Goal: Transaction & Acquisition: Download file/media

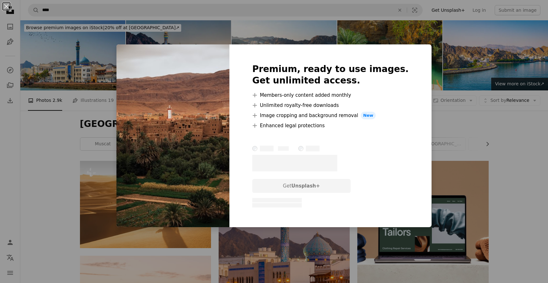
scroll to position [916, 0]
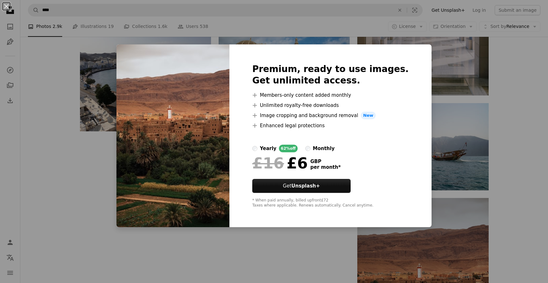
click at [458, 95] on div "An X shape Premium, ready to use images. Get unlimited access. A plus sign Memb…" at bounding box center [274, 141] width 548 height 283
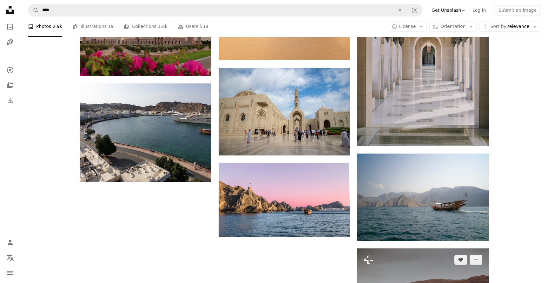
scroll to position [835, 0]
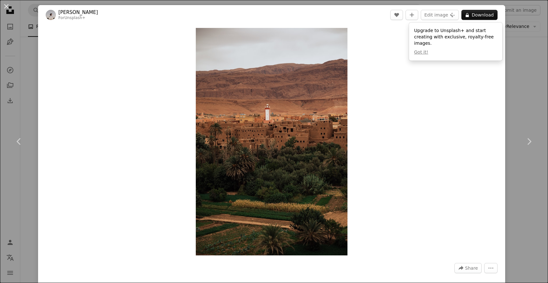
click at [532, 77] on div "An X shape Chevron left Chevron right Mesut çiçen For Unsplash+ A heart A plus …" at bounding box center [274, 141] width 548 height 283
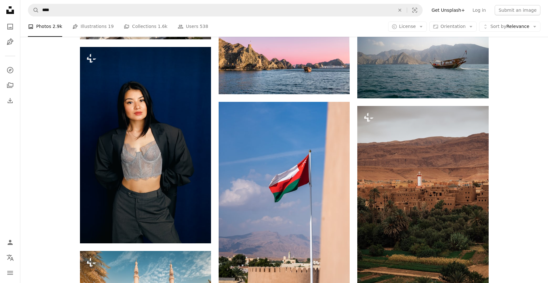
scroll to position [1024, 0]
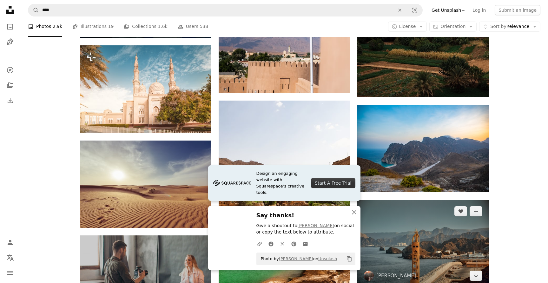
scroll to position [1244, 0]
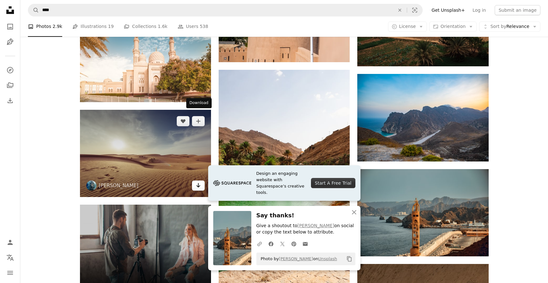
click at [200, 181] on icon "Arrow pointing down" at bounding box center [198, 185] width 5 height 8
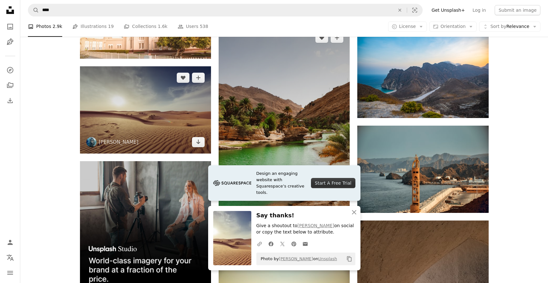
scroll to position [1310, 0]
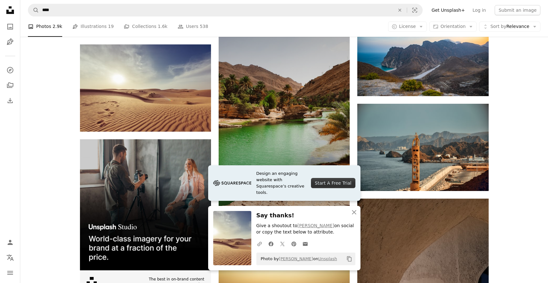
click at [338, 224] on icon "Download" at bounding box center [337, 226] width 4 height 4
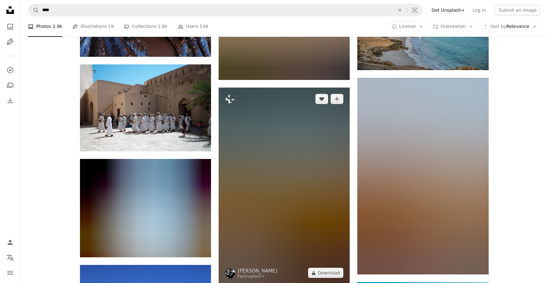
scroll to position [1766, 0]
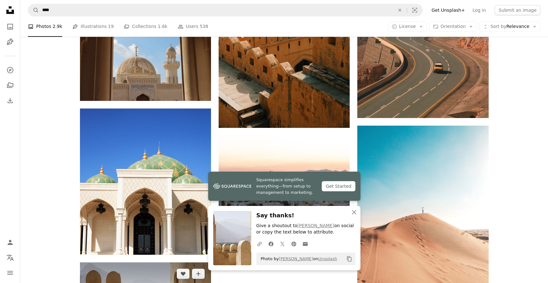
scroll to position [1962, 0]
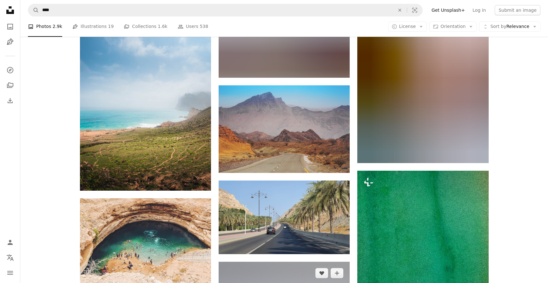
scroll to position [2264, 0]
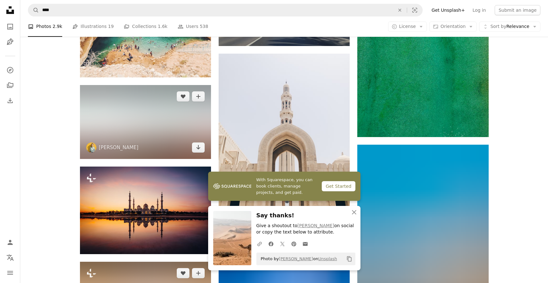
scroll to position [2499, 0]
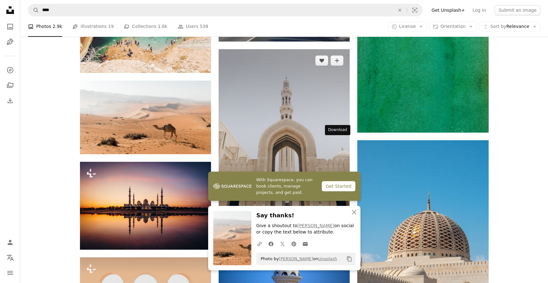
click at [339, 208] on icon "Arrow pointing down" at bounding box center [336, 212] width 5 height 8
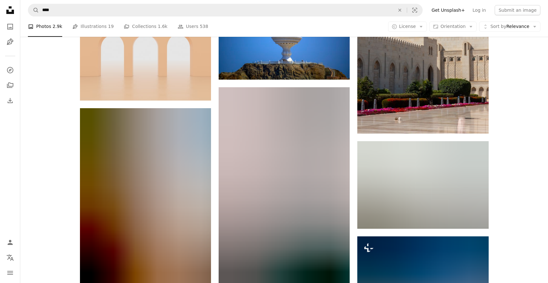
scroll to position [2733, 0]
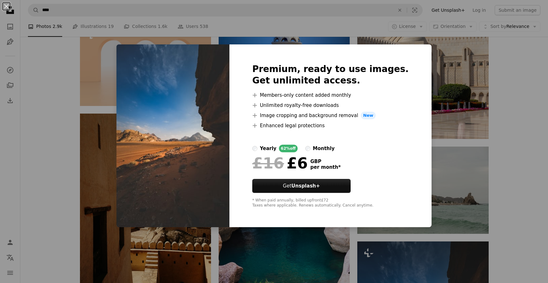
click at [432, 138] on div "An X shape Premium, ready to use images. Get unlimited access. A plus sign Memb…" at bounding box center [274, 141] width 548 height 283
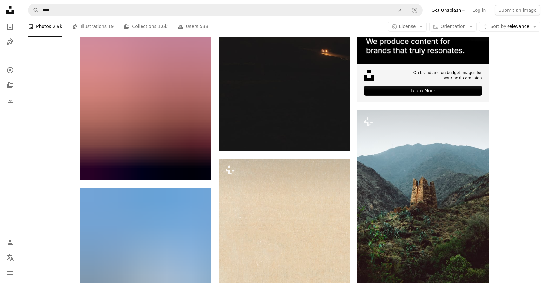
scroll to position [3251, 0]
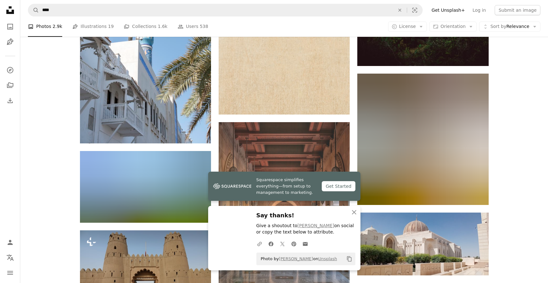
scroll to position [3487, 0]
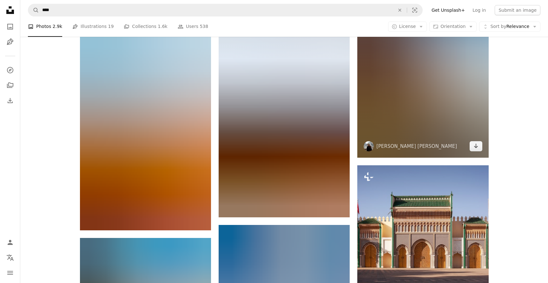
scroll to position [3979, 0]
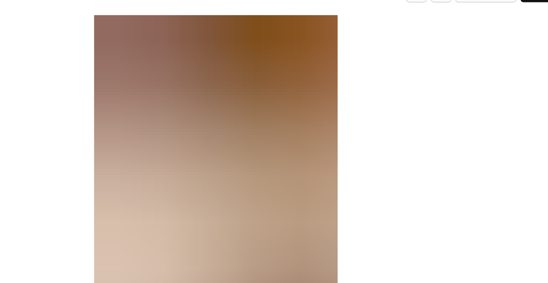
scroll to position [5, 0]
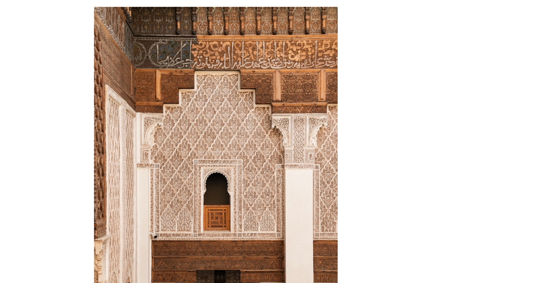
click at [174, 27] on div "Zoom in" at bounding box center [271, 137] width 467 height 234
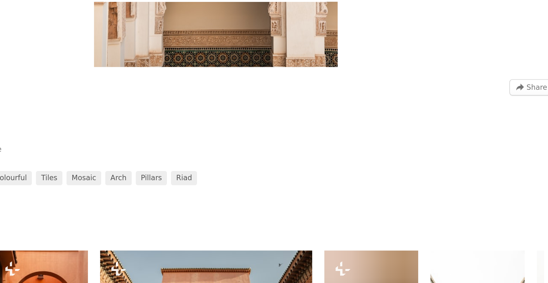
scroll to position [195, 0]
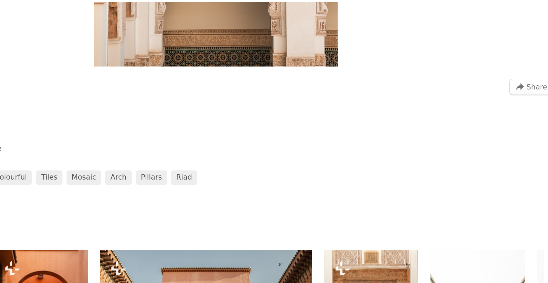
click at [362, 136] on div at bounding box center [271, 145] width 467 height 23
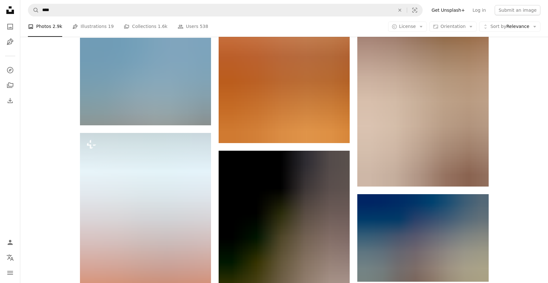
scroll to position [4469, 0]
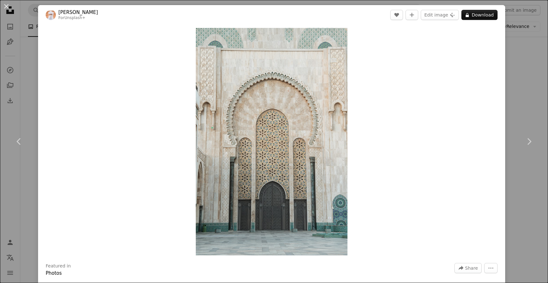
click at [526, 62] on div "An X shape Chevron left Chevron right Ahmed For Unsplash+ A heart A plus sign E…" at bounding box center [274, 141] width 548 height 283
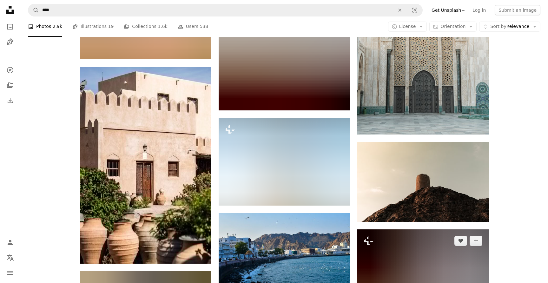
scroll to position [5008, 0]
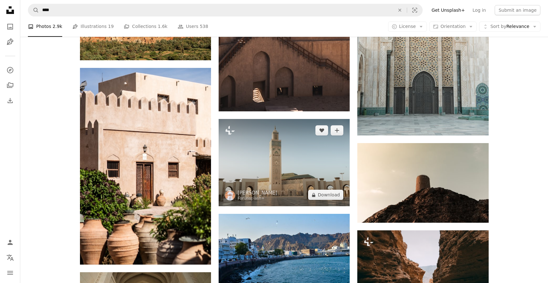
click at [326, 119] on img at bounding box center [283, 162] width 131 height 87
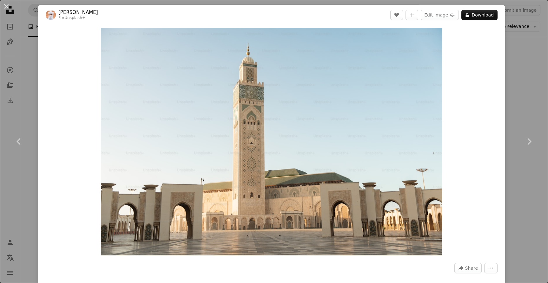
click at [497, 129] on div "Zoom in" at bounding box center [271, 142] width 467 height 234
click at [534, 95] on div "An X shape Chevron left Chevron right Ahmed For Unsplash+ A heart A plus sign E…" at bounding box center [274, 141] width 548 height 283
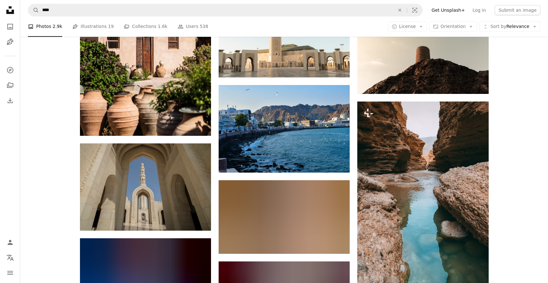
scroll to position [5138, 0]
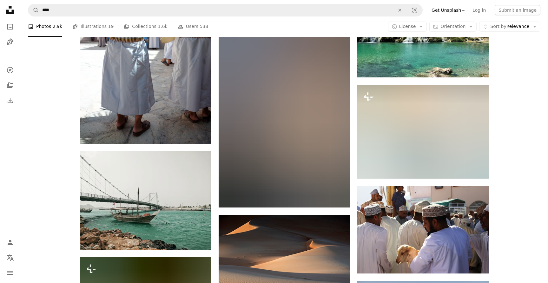
scroll to position [7189, 0]
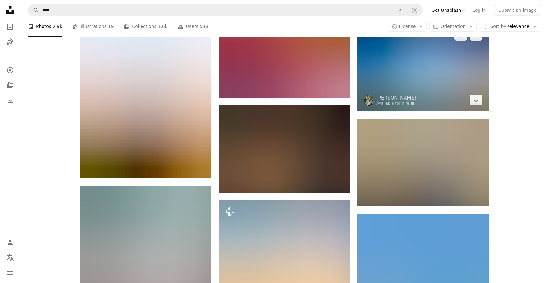
scroll to position [7741, 0]
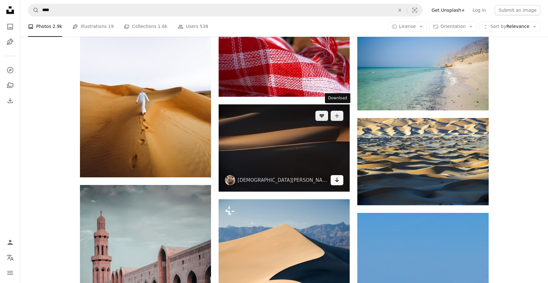
click at [336, 176] on icon "Arrow pointing down" at bounding box center [336, 180] width 5 height 8
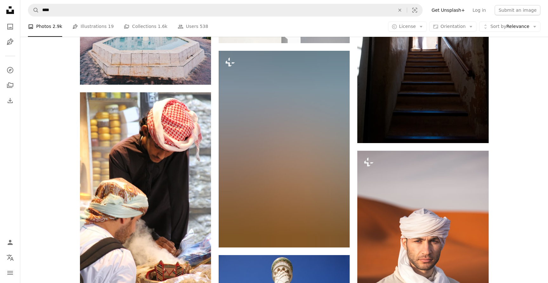
scroll to position [9726, 0]
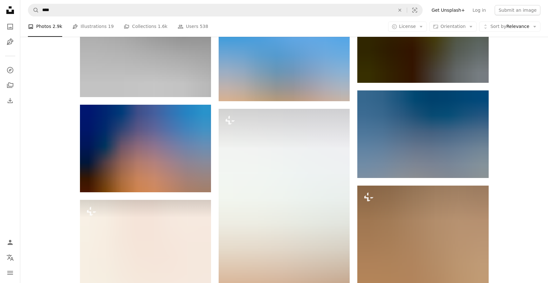
scroll to position [10373, 0]
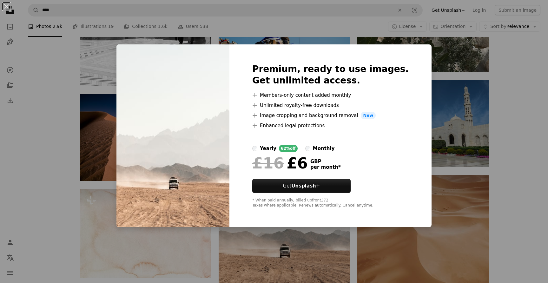
click at [500, 122] on div "An X shape Premium, ready to use images. Get unlimited access. A plus sign Memb…" at bounding box center [274, 141] width 548 height 283
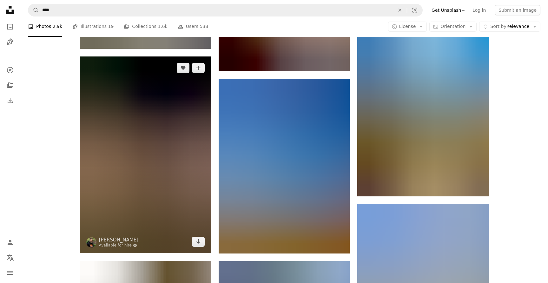
scroll to position [10808, 0]
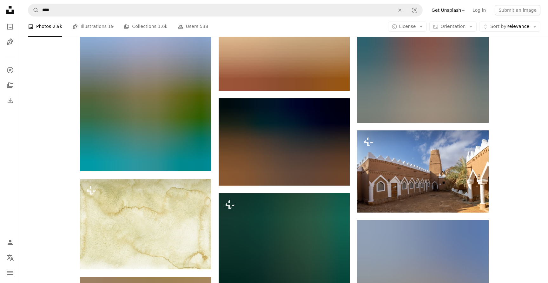
scroll to position [11356, 0]
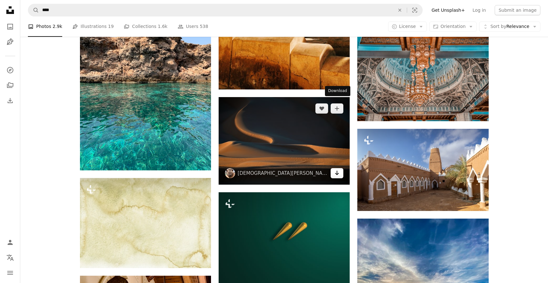
click at [337, 171] on icon "Download" at bounding box center [337, 173] width 4 height 4
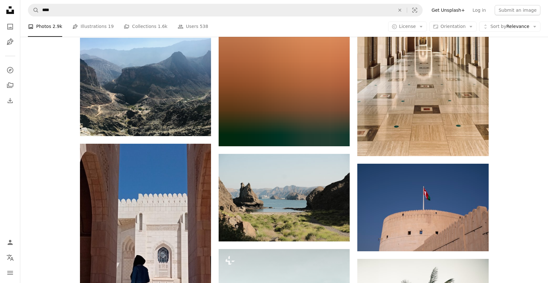
scroll to position [12504, 0]
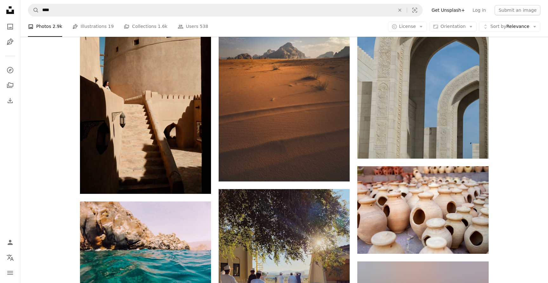
scroll to position [13047, 0]
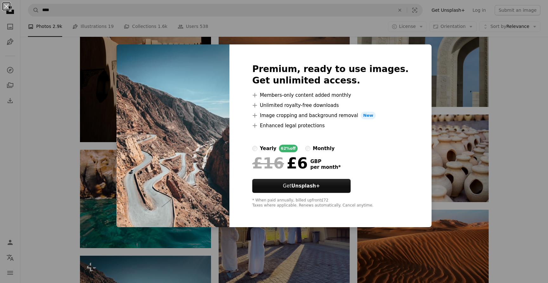
click at [159, 163] on img at bounding box center [172, 135] width 113 height 183
click at [69, 179] on div "An X shape Premium, ready to use images. Get unlimited access. A plus sign Memb…" at bounding box center [274, 141] width 548 height 283
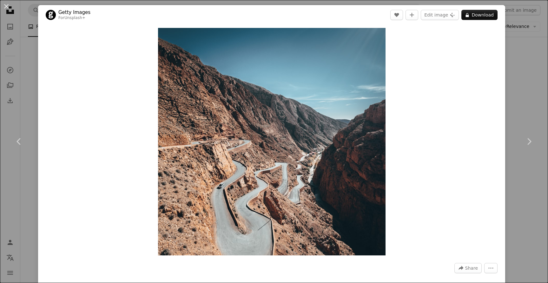
click at [5, 6] on button "An X shape" at bounding box center [7, 7] width 8 height 8
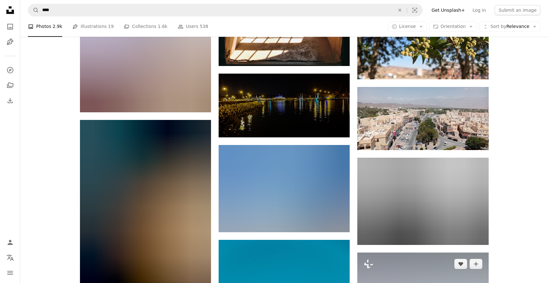
scroll to position [14819, 0]
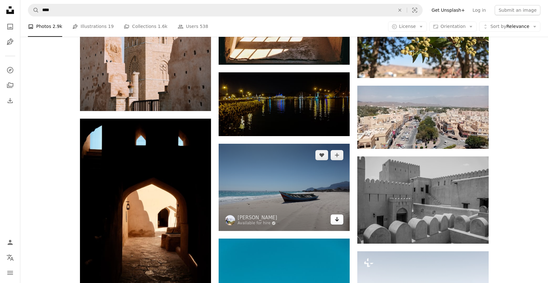
click at [335, 217] on icon "Download" at bounding box center [337, 219] width 4 height 4
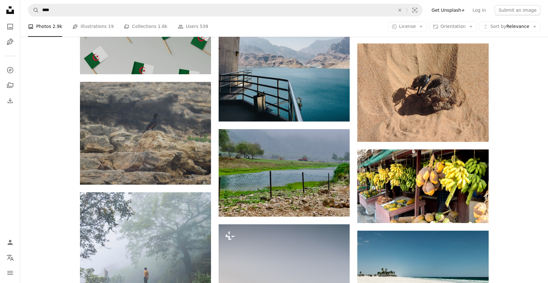
scroll to position [21644, 0]
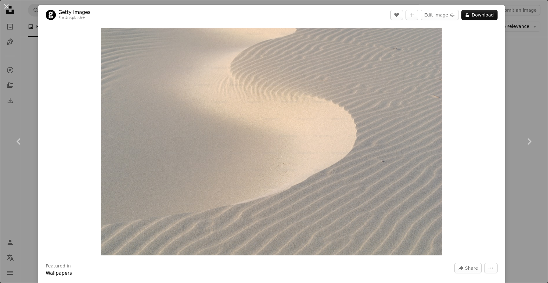
click at [527, 195] on div "An X shape Chevron left Chevron right Getty Images For Unsplash+ A heart A plus…" at bounding box center [274, 141] width 548 height 283
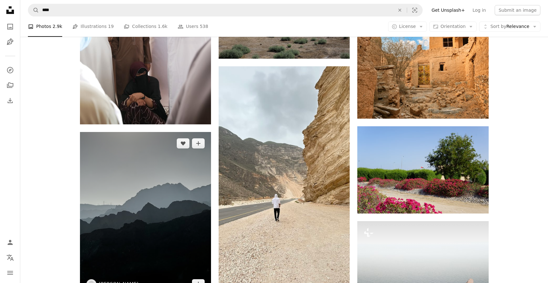
scroll to position [24144, 0]
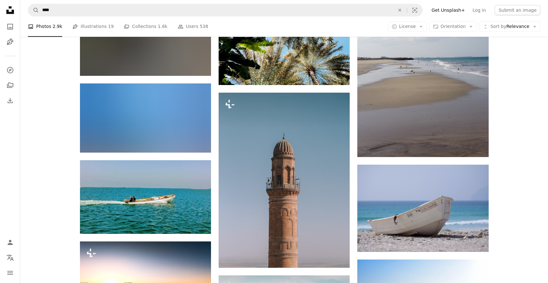
scroll to position [27043, 0]
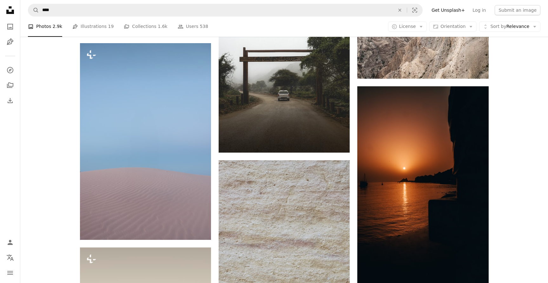
scroll to position [33276, 0]
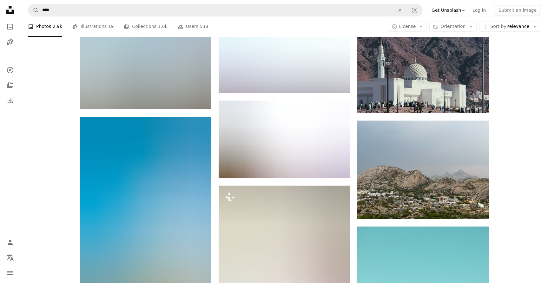
scroll to position [35887, 0]
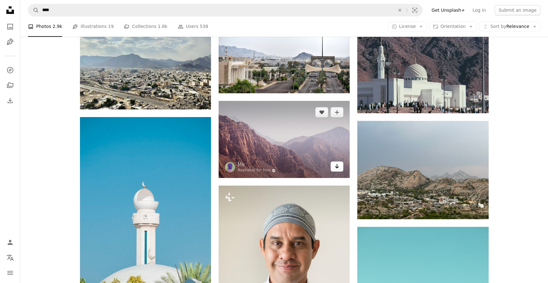
click at [336, 164] on icon "Download" at bounding box center [337, 166] width 4 height 4
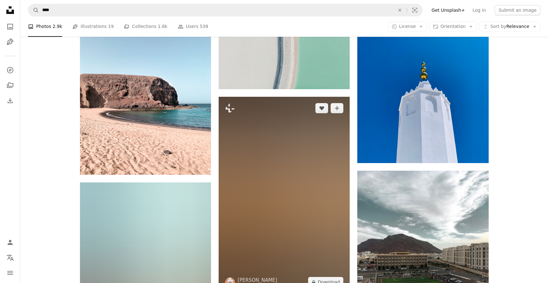
scroll to position [39544, 0]
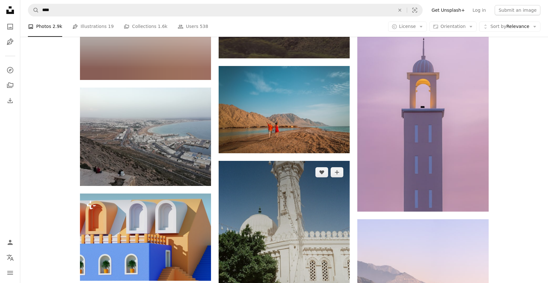
scroll to position [47698, 0]
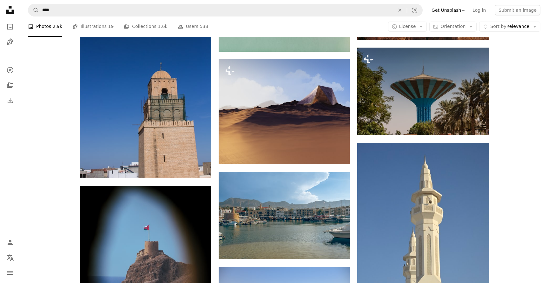
scroll to position [48196, 0]
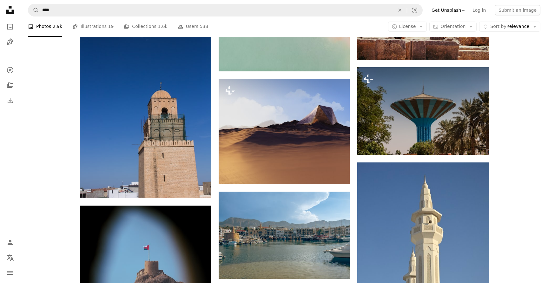
scroll to position [48185, 0]
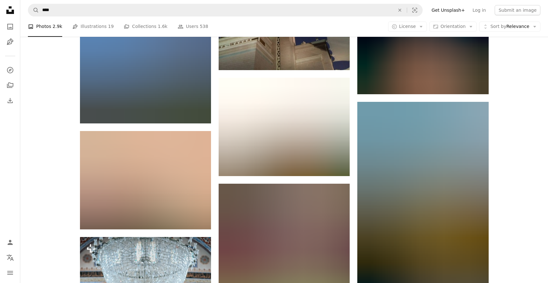
scroll to position [49203, 0]
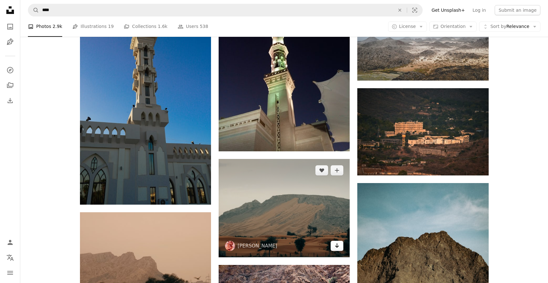
click at [337, 243] on icon "Download" at bounding box center [337, 245] width 4 height 4
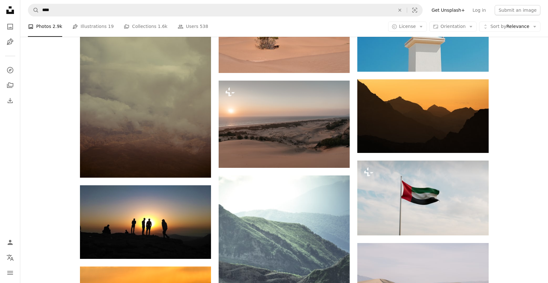
scroll to position [50152, 0]
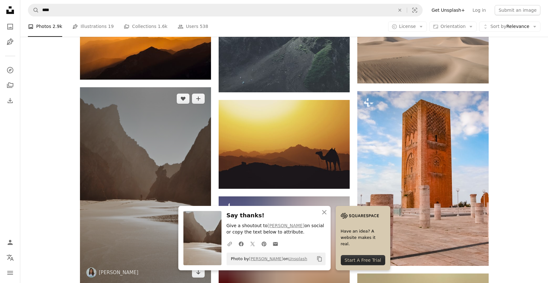
scroll to position [50405, 0]
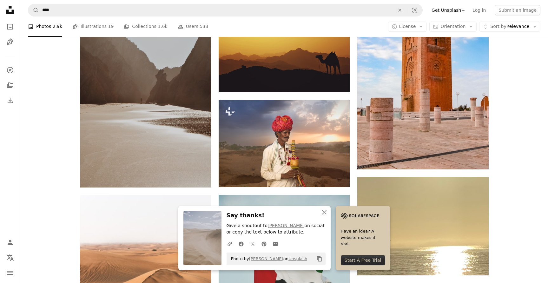
scroll to position [50388, 0]
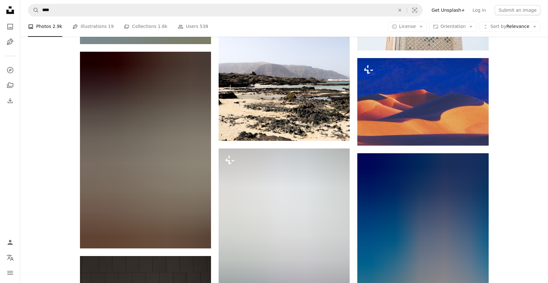
scroll to position [52336, 0]
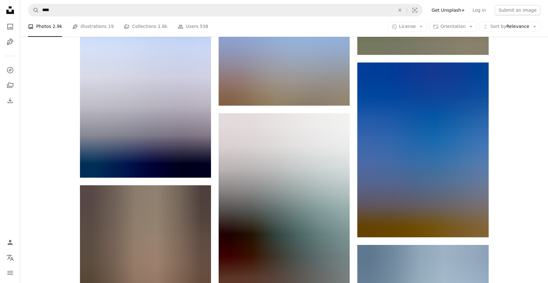
scroll to position [58914, 0]
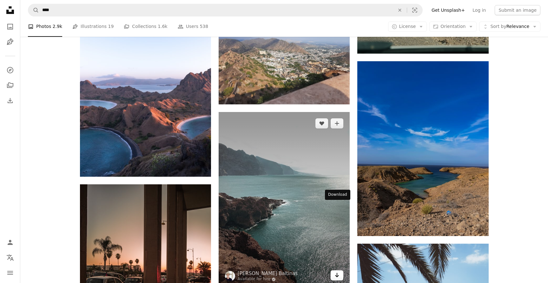
click at [339, 271] on icon "Arrow pointing down" at bounding box center [336, 275] width 5 height 8
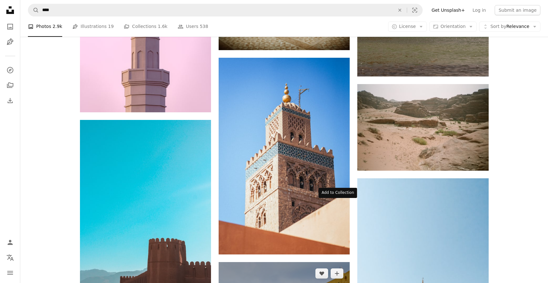
scroll to position [59580, 0]
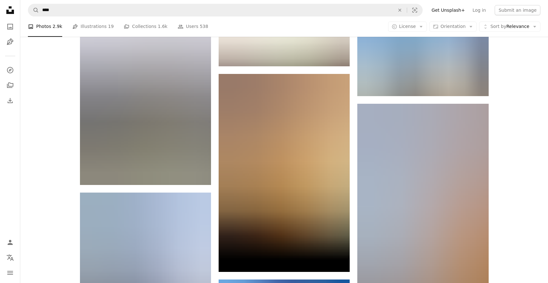
scroll to position [60214, 0]
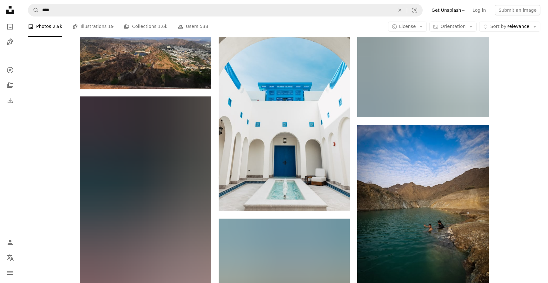
scroll to position [64761, 0]
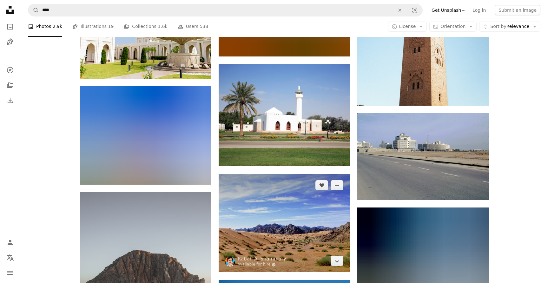
scroll to position [65676, 0]
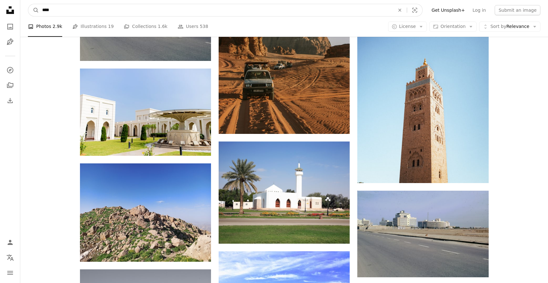
click at [213, 11] on input "****" at bounding box center [216, 10] width 354 height 12
type input "**********"
click button "A magnifying glass" at bounding box center [33, 10] width 11 height 12
